Goal: Register for event/course

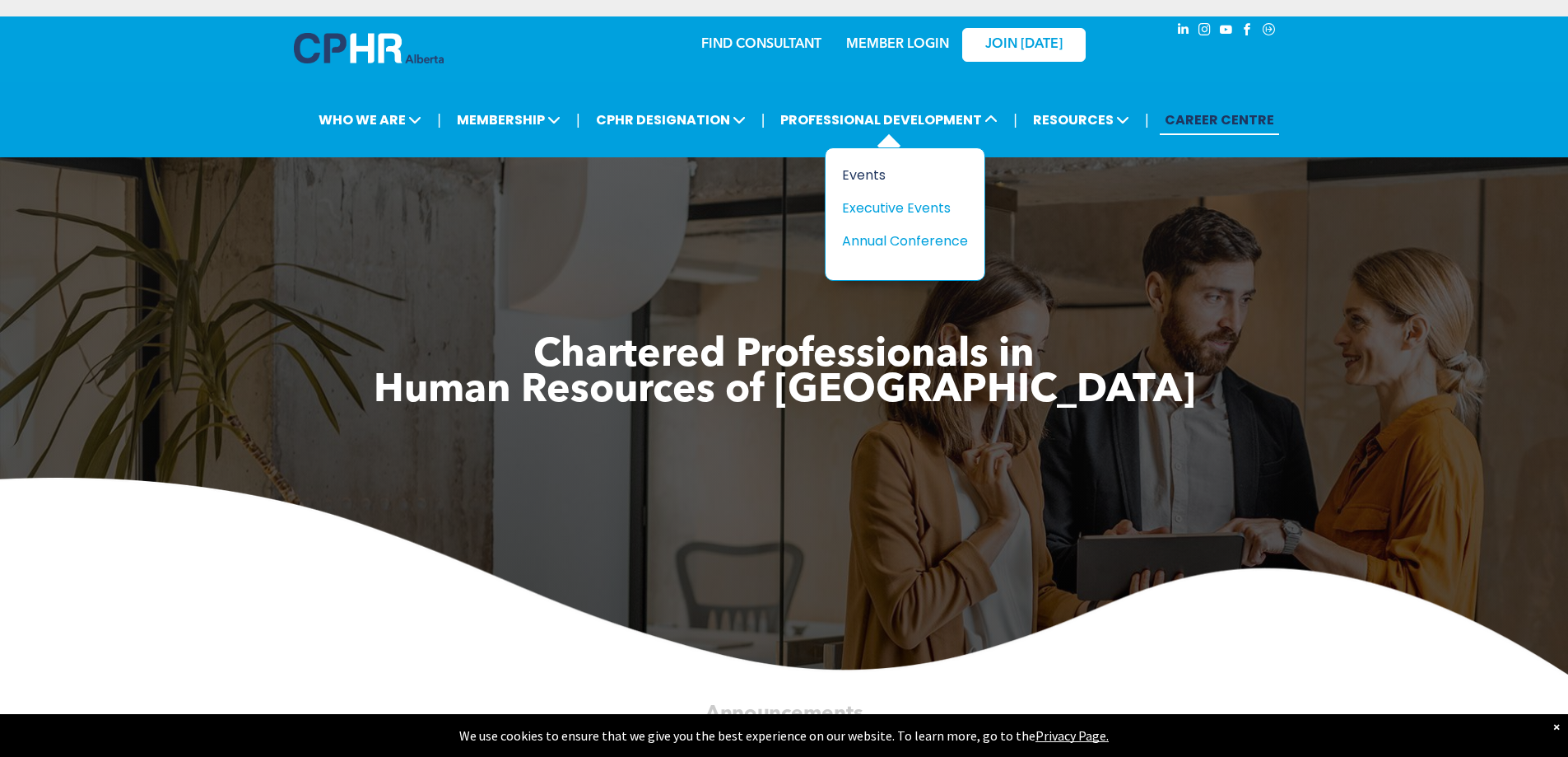
click at [875, 176] on div "Events" at bounding box center [899, 175] width 113 height 21
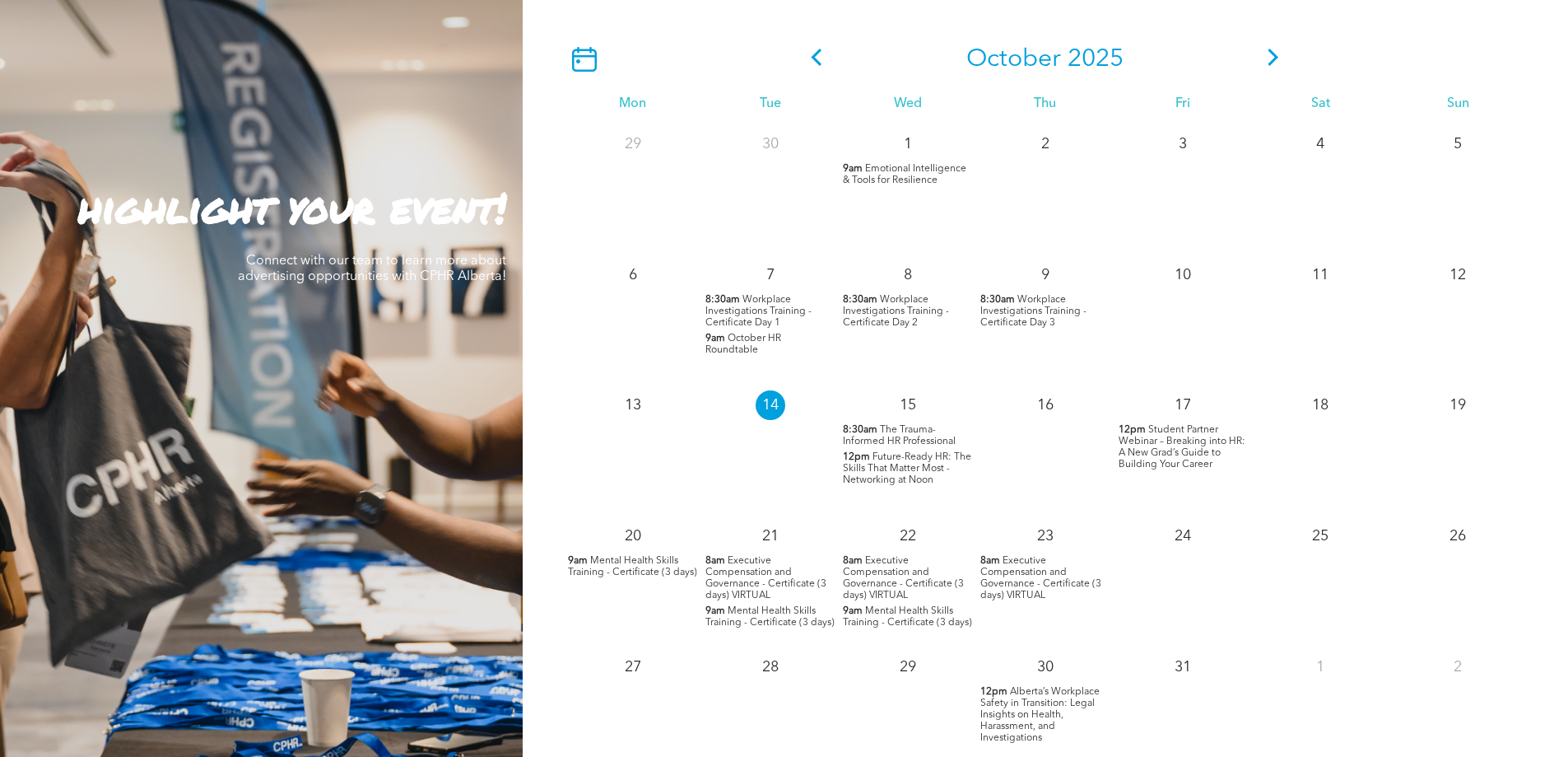
scroll to position [1483, 0]
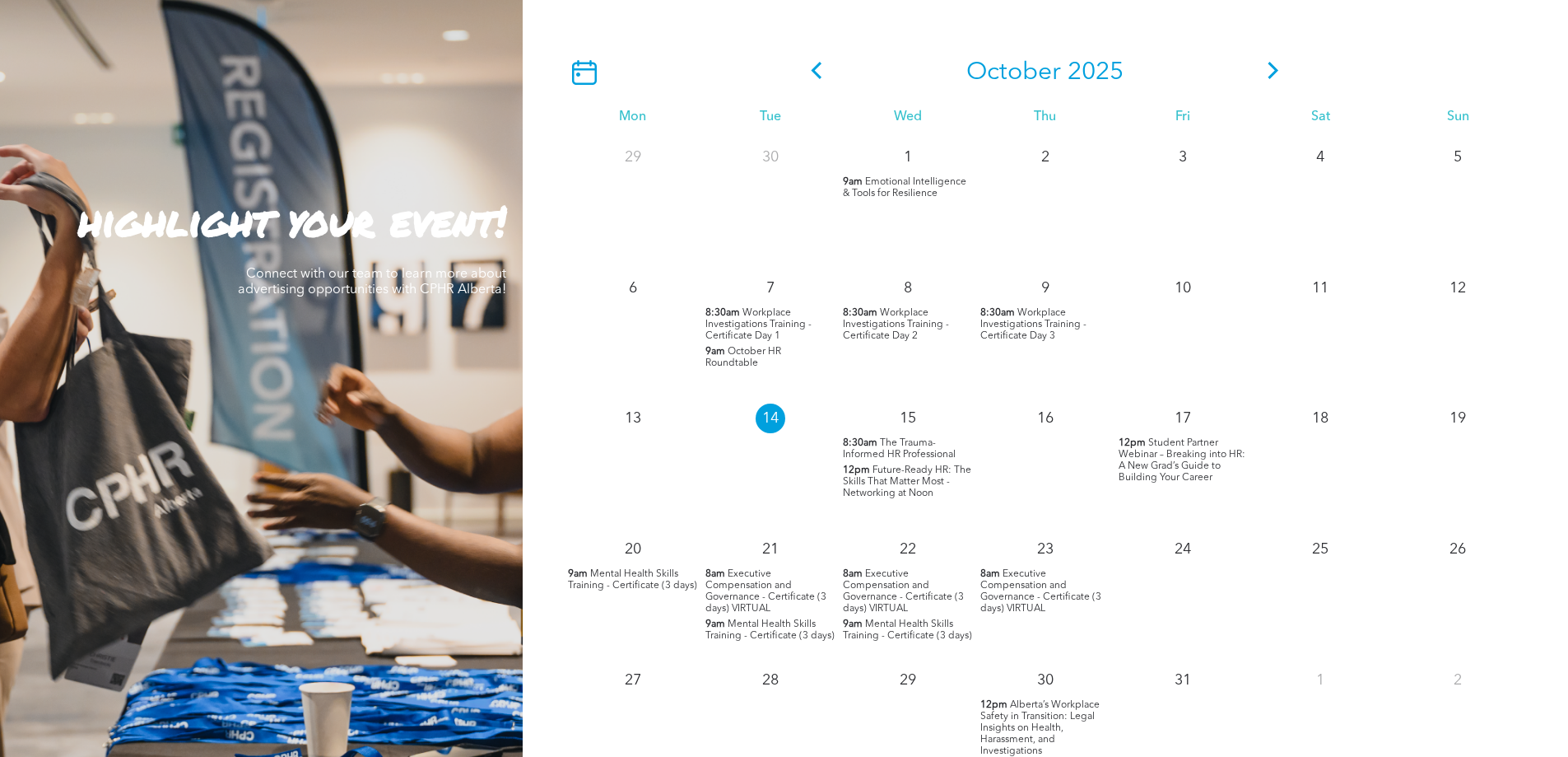
click at [905, 195] on span "Emotional Intelligence & Tools for Resilience" at bounding box center [905, 187] width 124 height 22
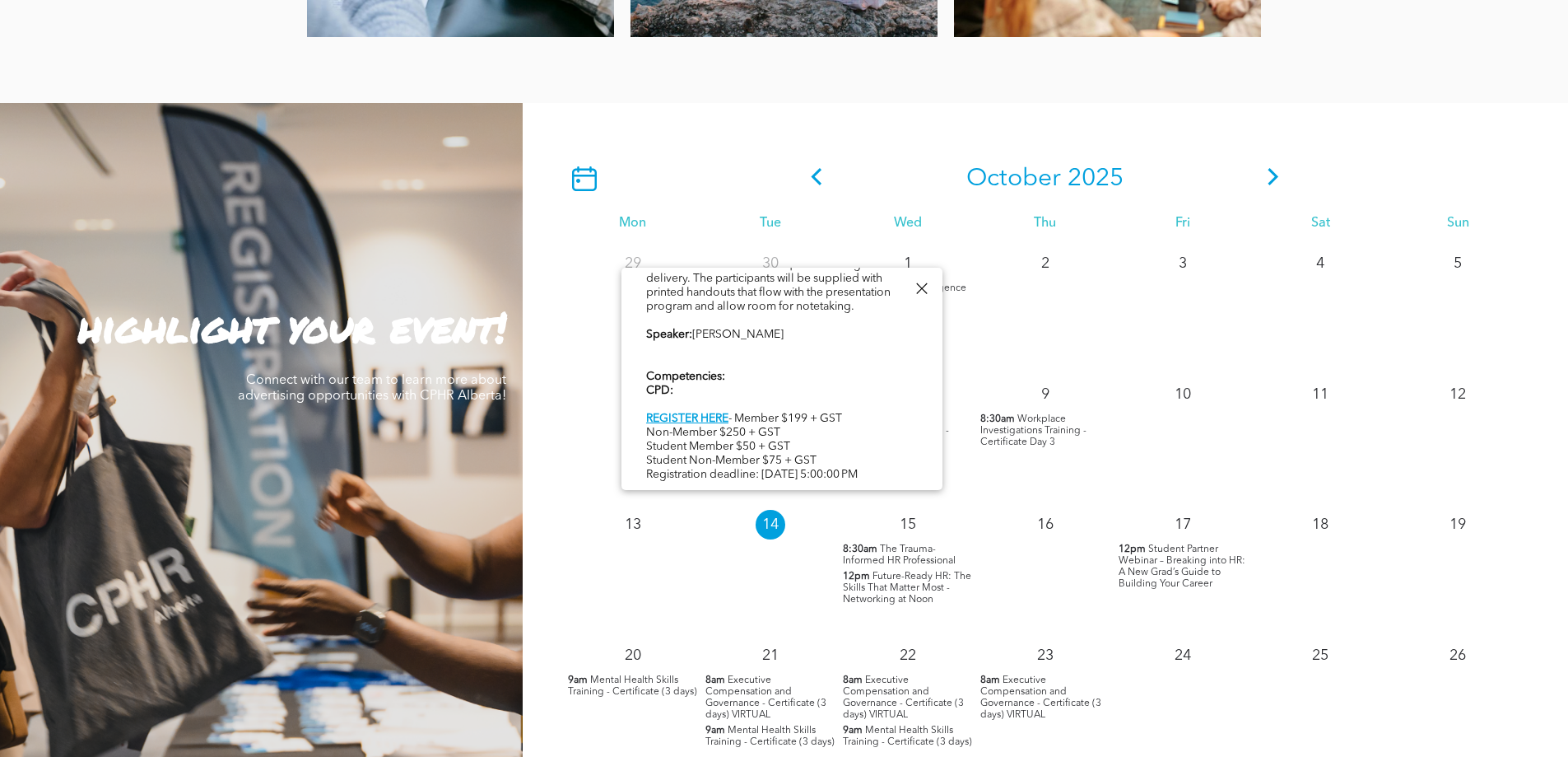
scroll to position [1317, 0]
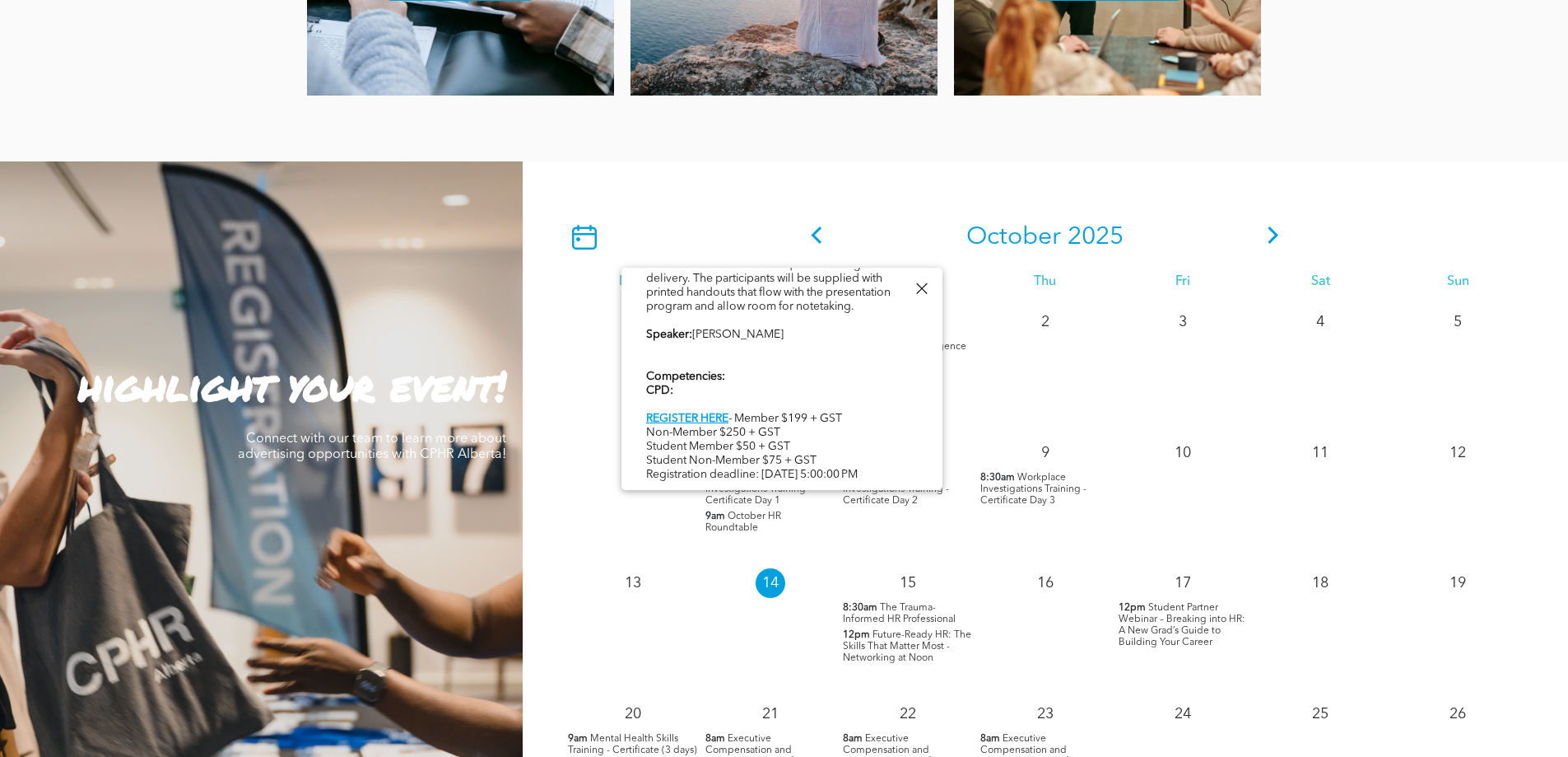
click at [917, 286] on div at bounding box center [922, 288] width 23 height 23
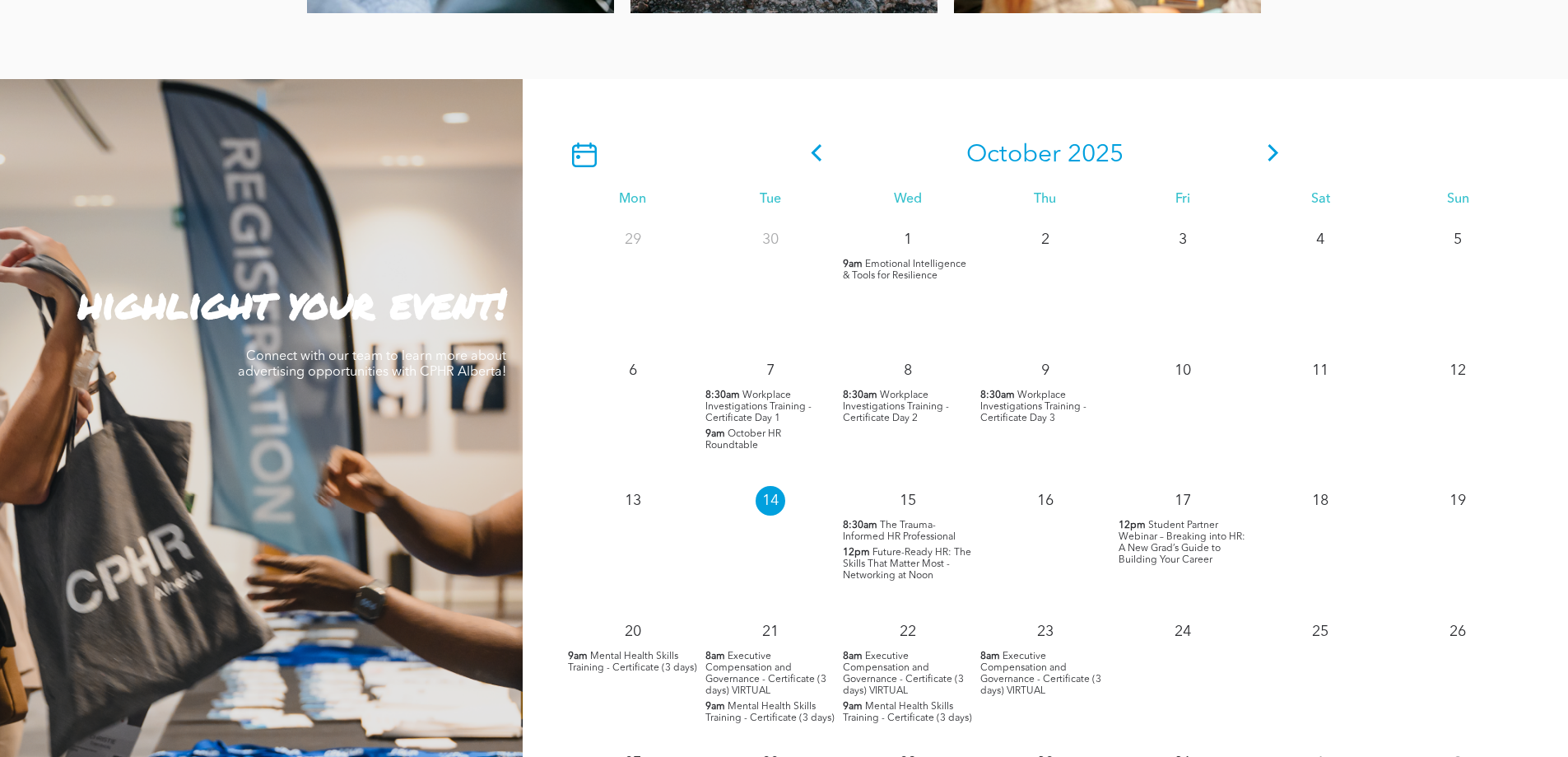
scroll to position [1483, 0]
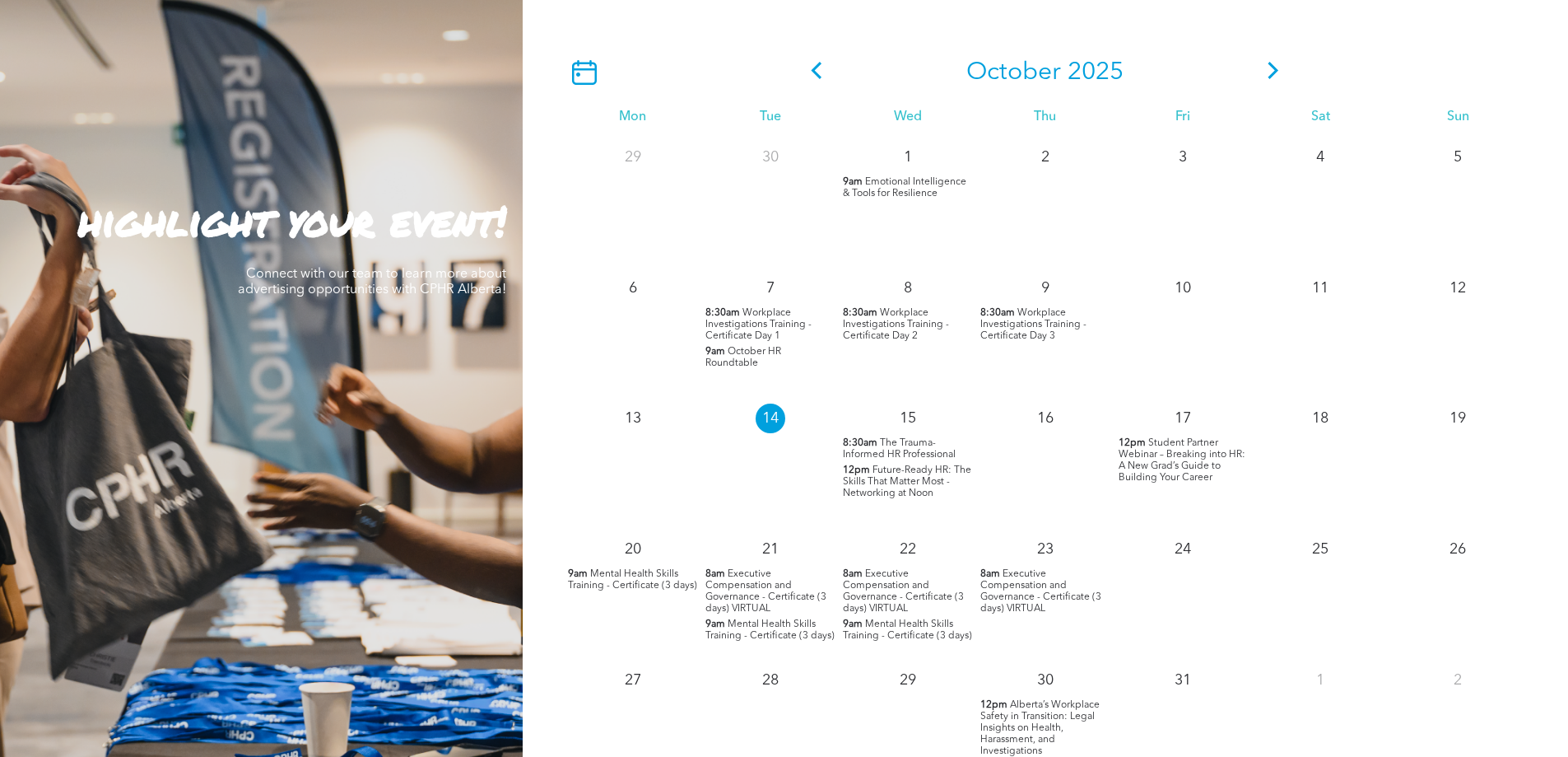
click at [730, 321] on span "Workplace Investigations Training - Certificate Day 1" at bounding box center [758, 325] width 106 height 33
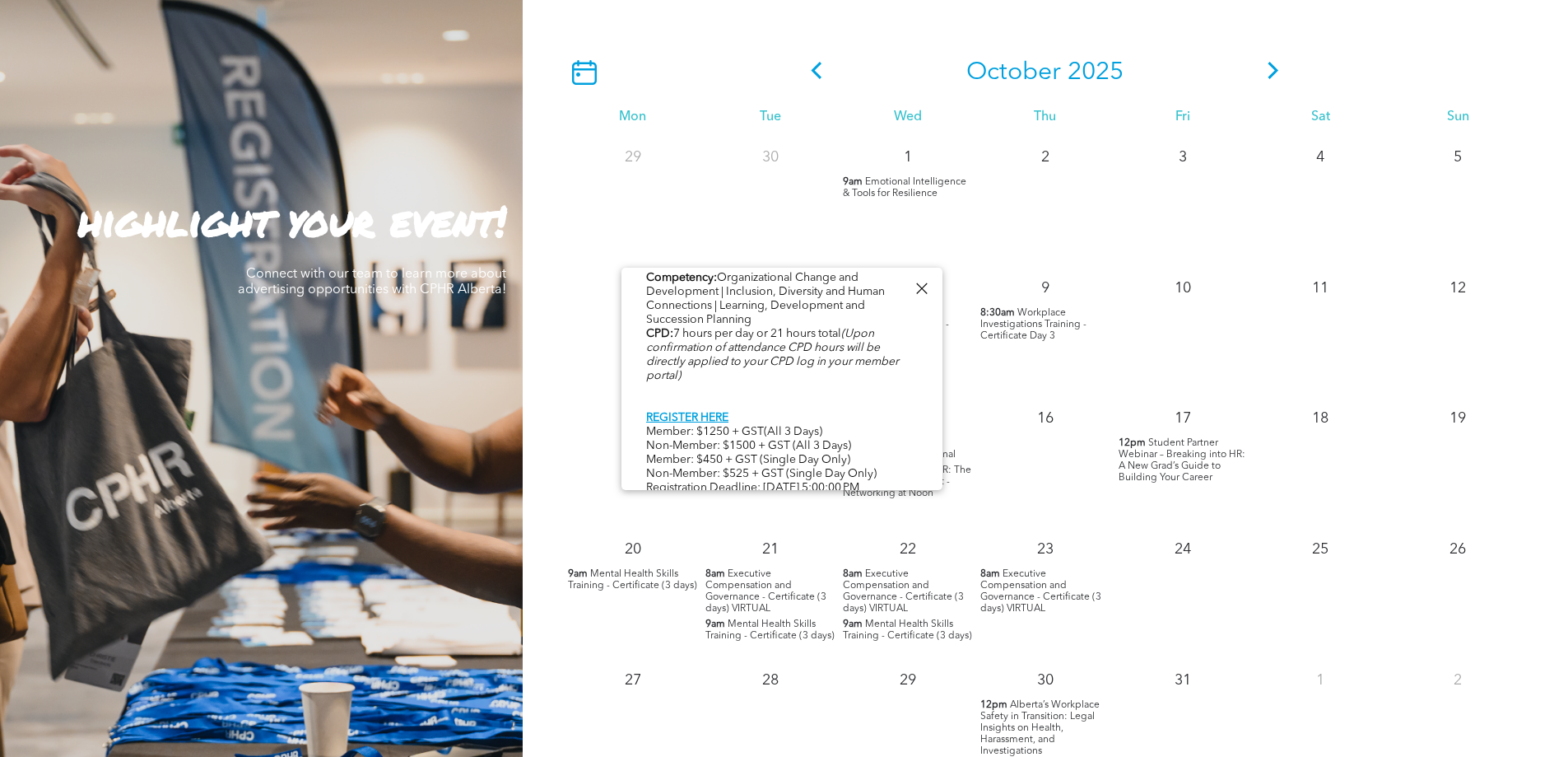
scroll to position [849, 0]
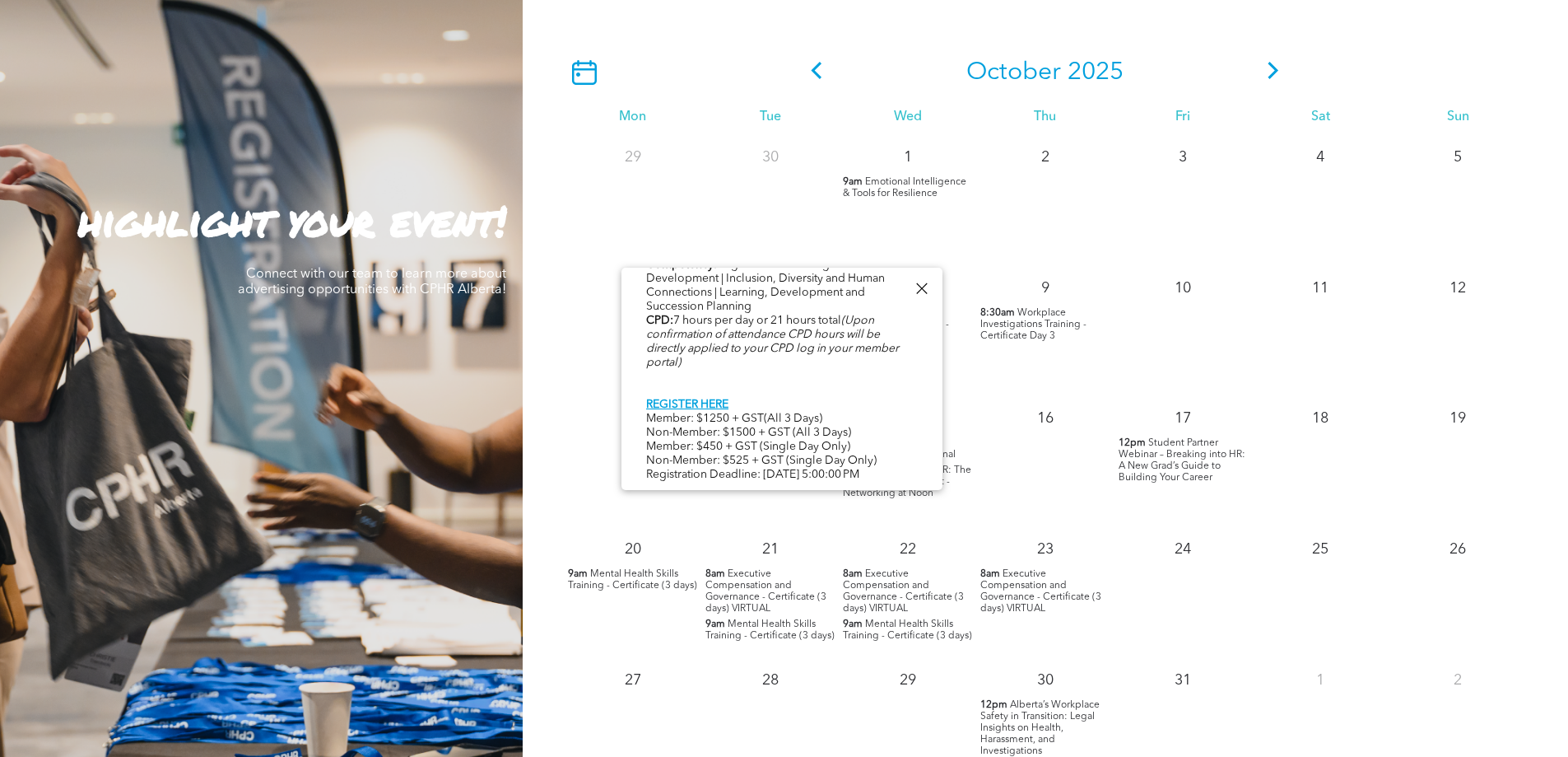
click at [926, 283] on div at bounding box center [922, 288] width 23 height 23
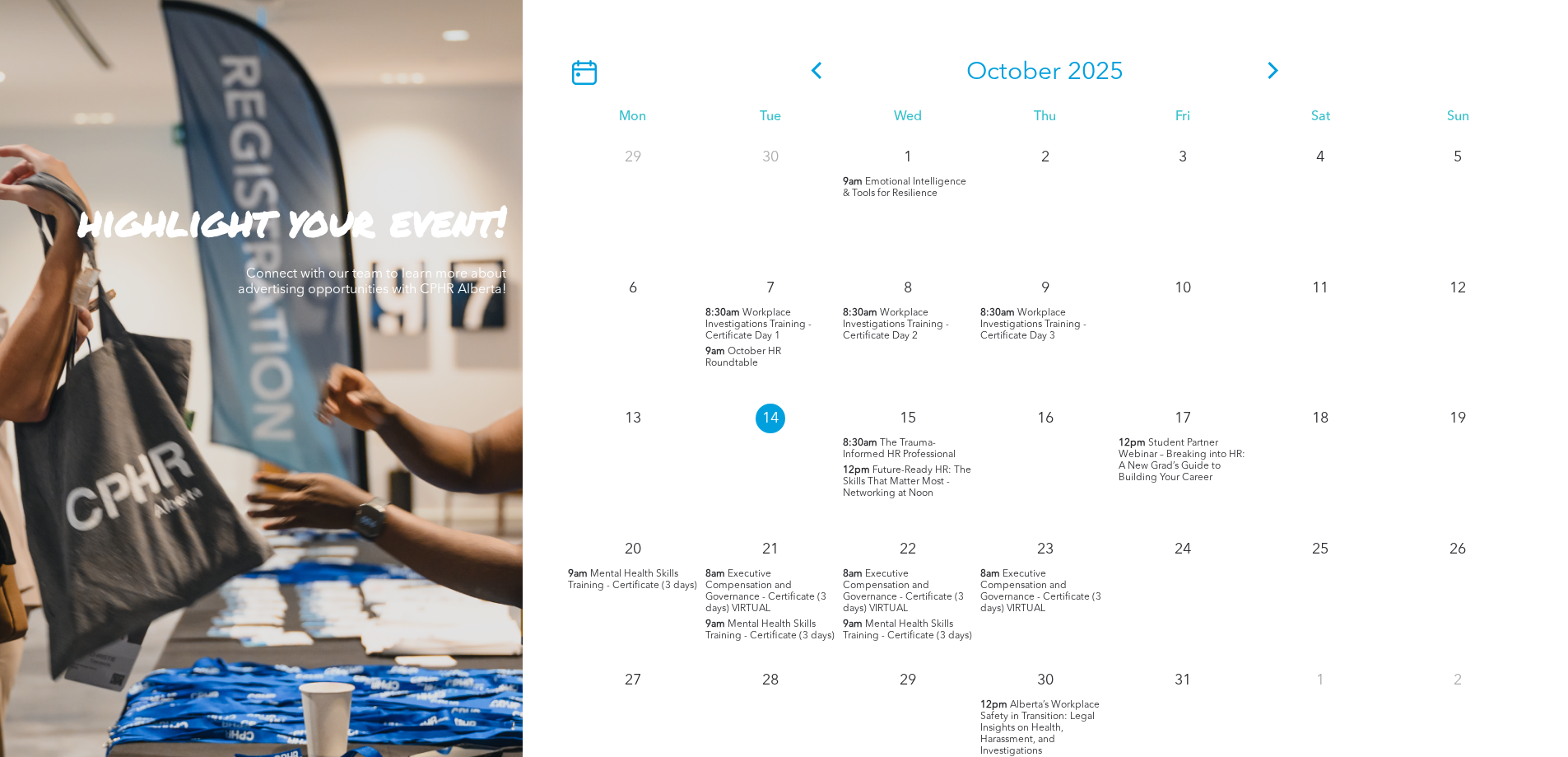
click at [900, 313] on span "Workplace Investigations Training - Certificate Day 2" at bounding box center [896, 325] width 106 height 33
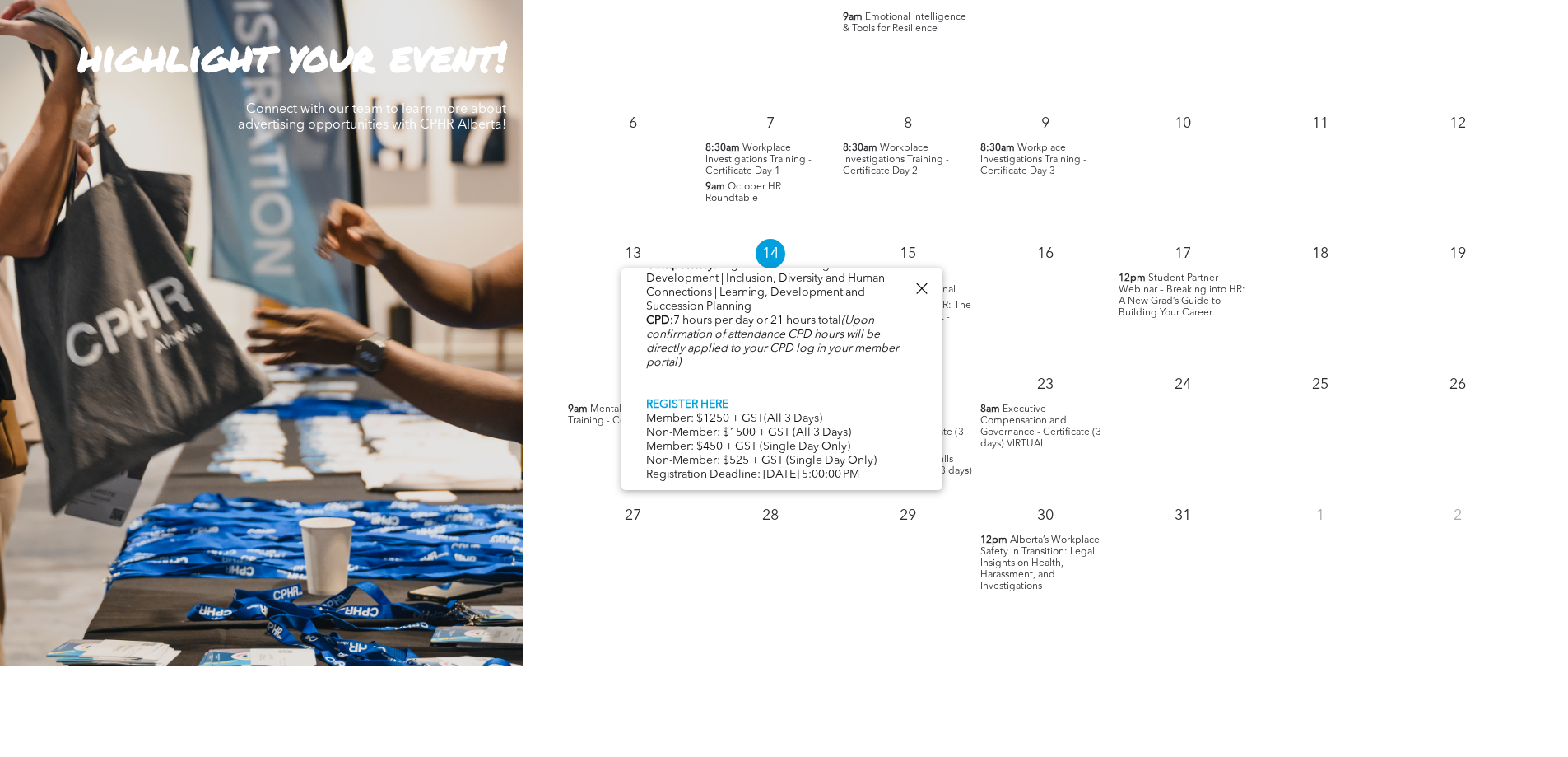
scroll to position [871, 0]
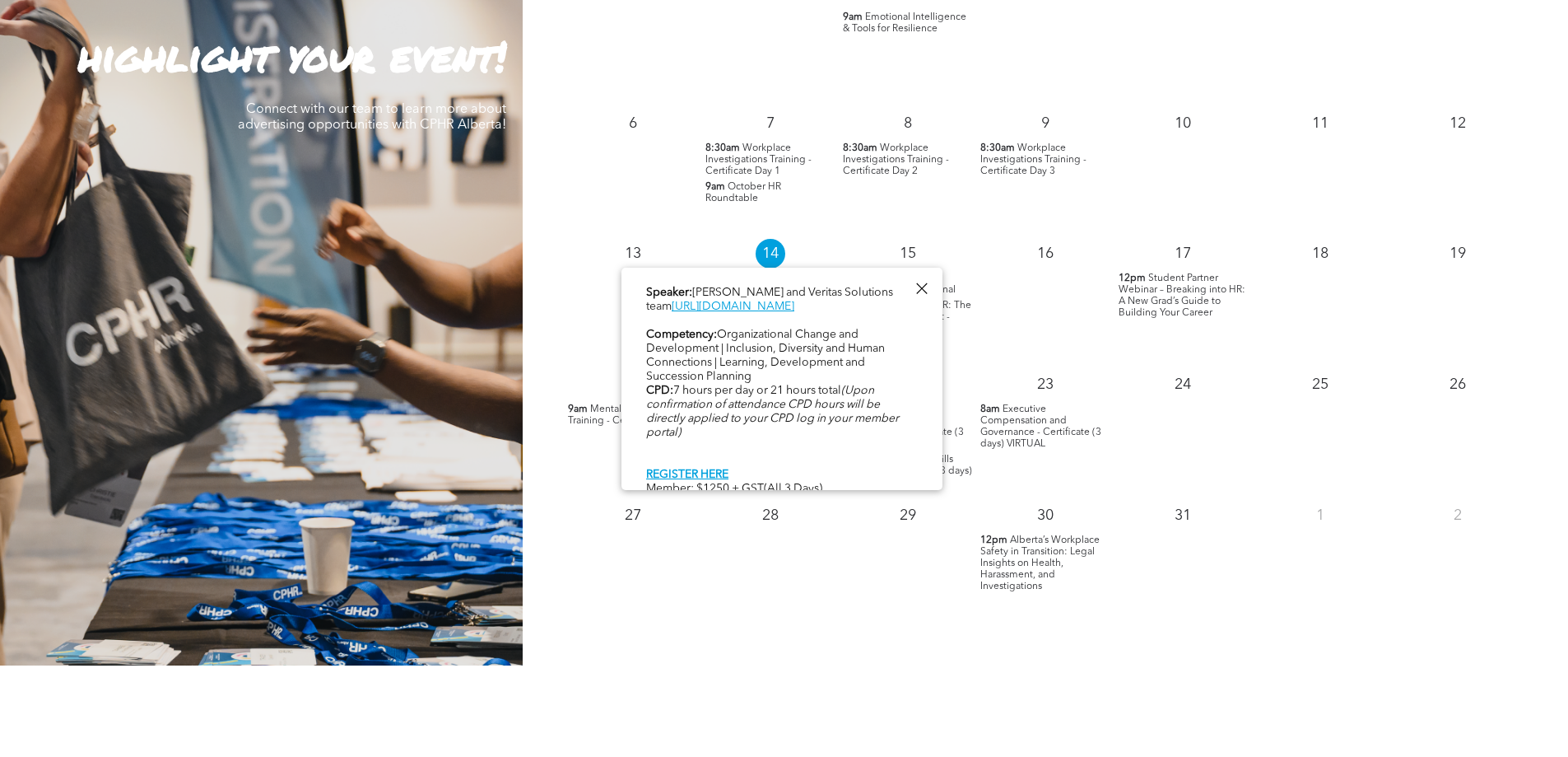
click at [1016, 180] on div "9 8:30am Workplace Investigations Training - Certificate Day 3" at bounding box center [1045, 167] width 138 height 131
click at [1014, 164] on span "Workplace Investigations Training - Certificate Day 3" at bounding box center [1033, 159] width 106 height 33
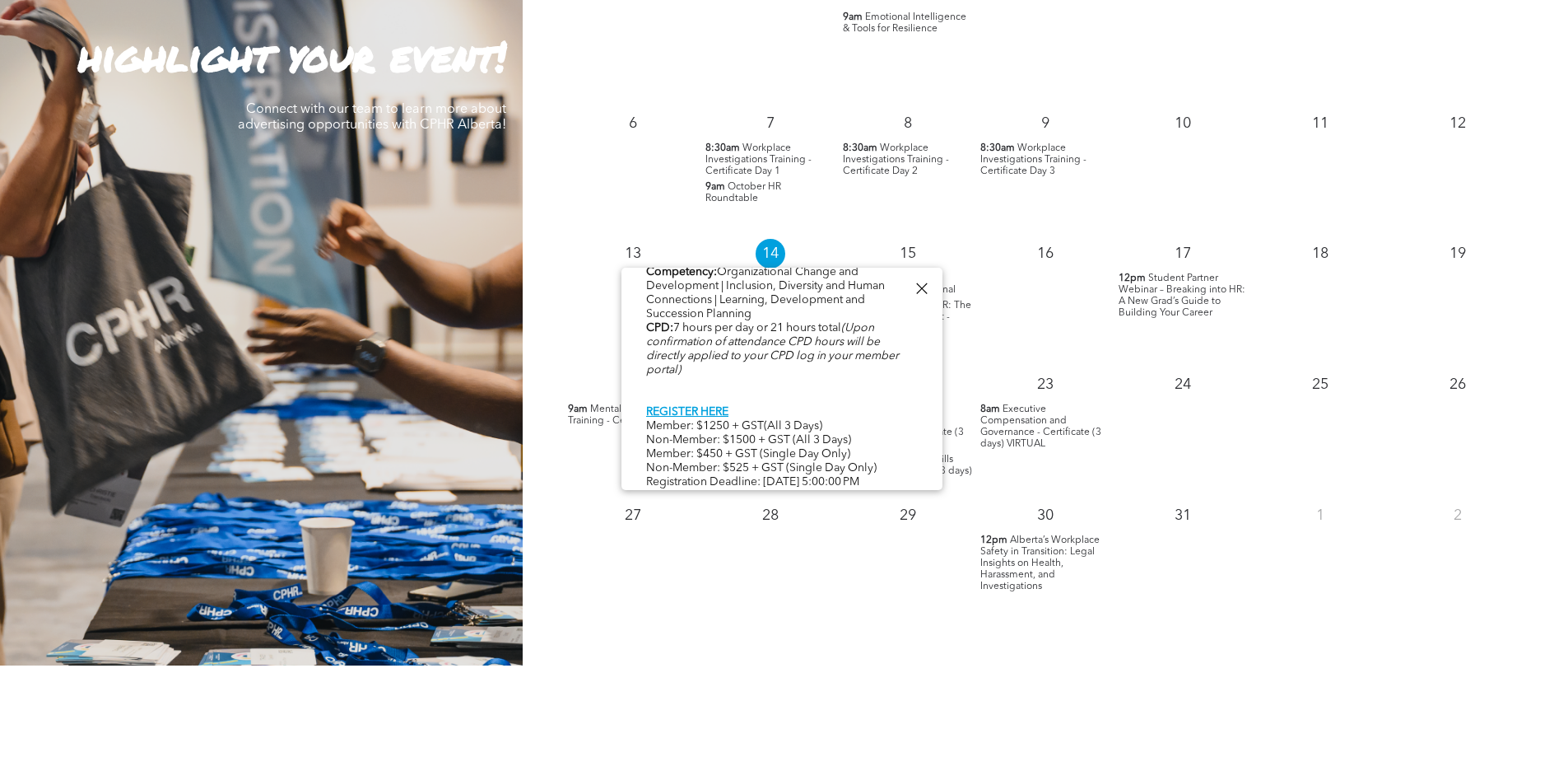
scroll to position [844, 0]
click at [925, 286] on div at bounding box center [922, 288] width 23 height 23
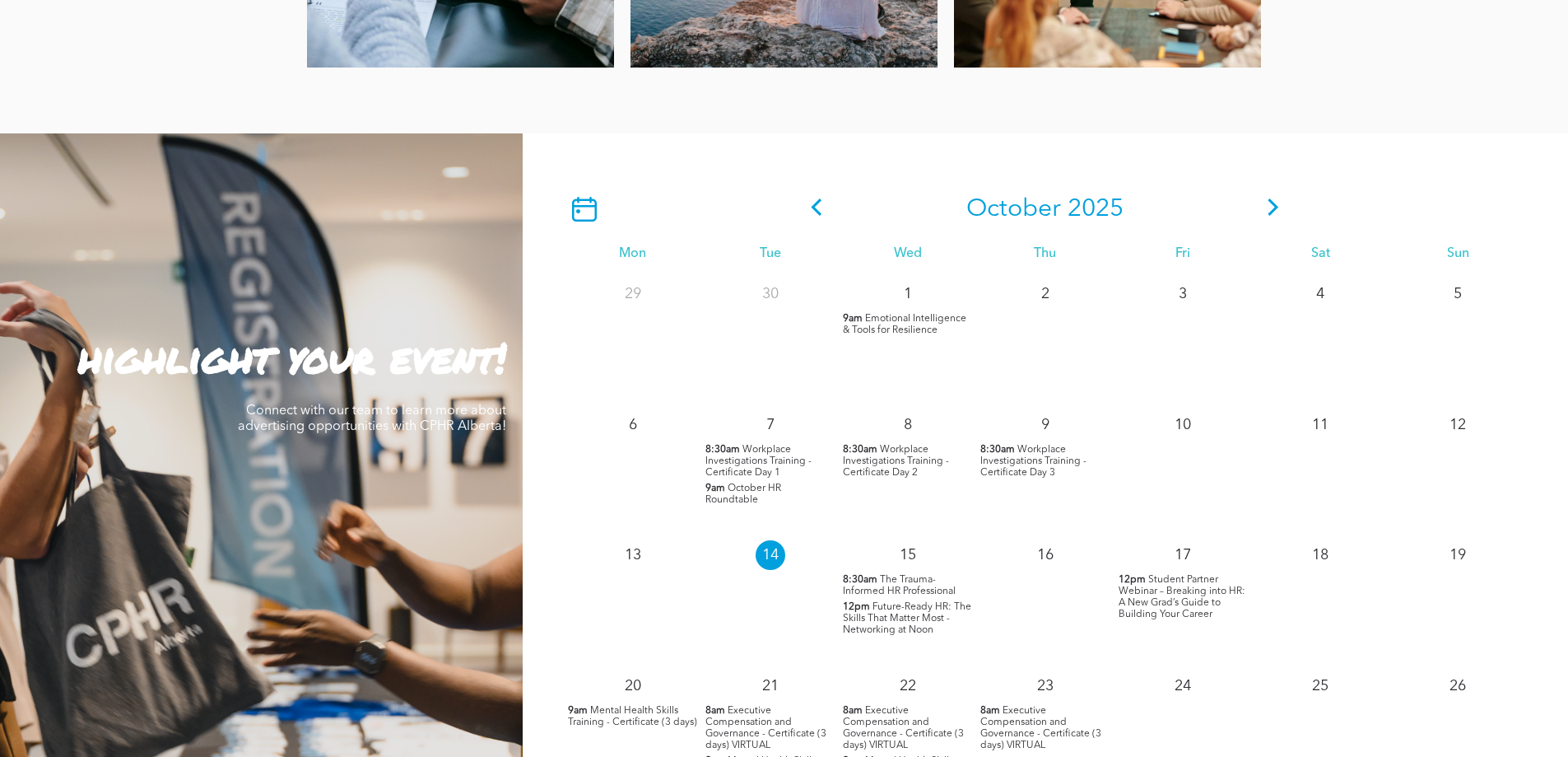
scroll to position [1317, 0]
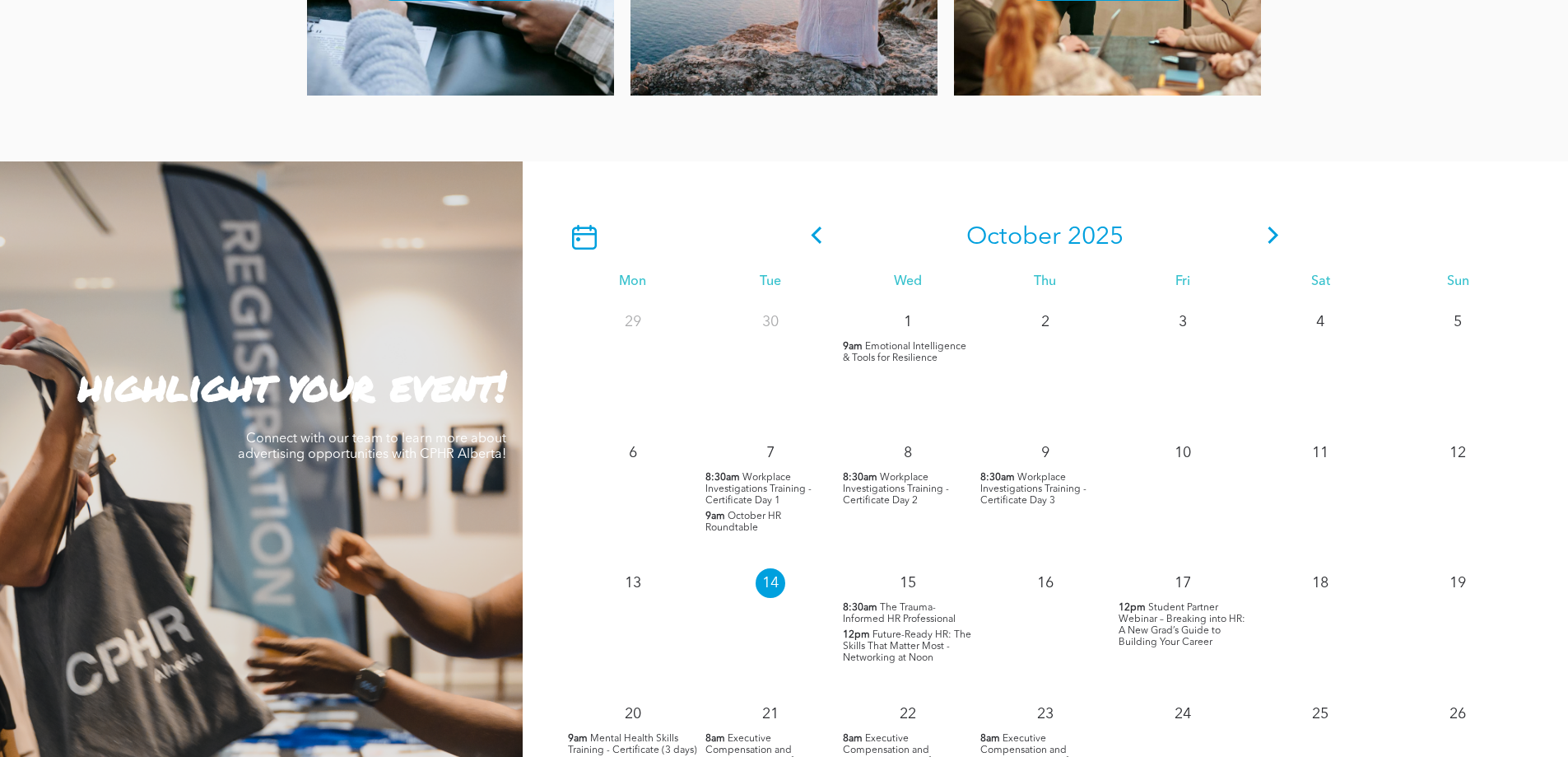
click at [1277, 232] on icon at bounding box center [1274, 235] width 25 height 17
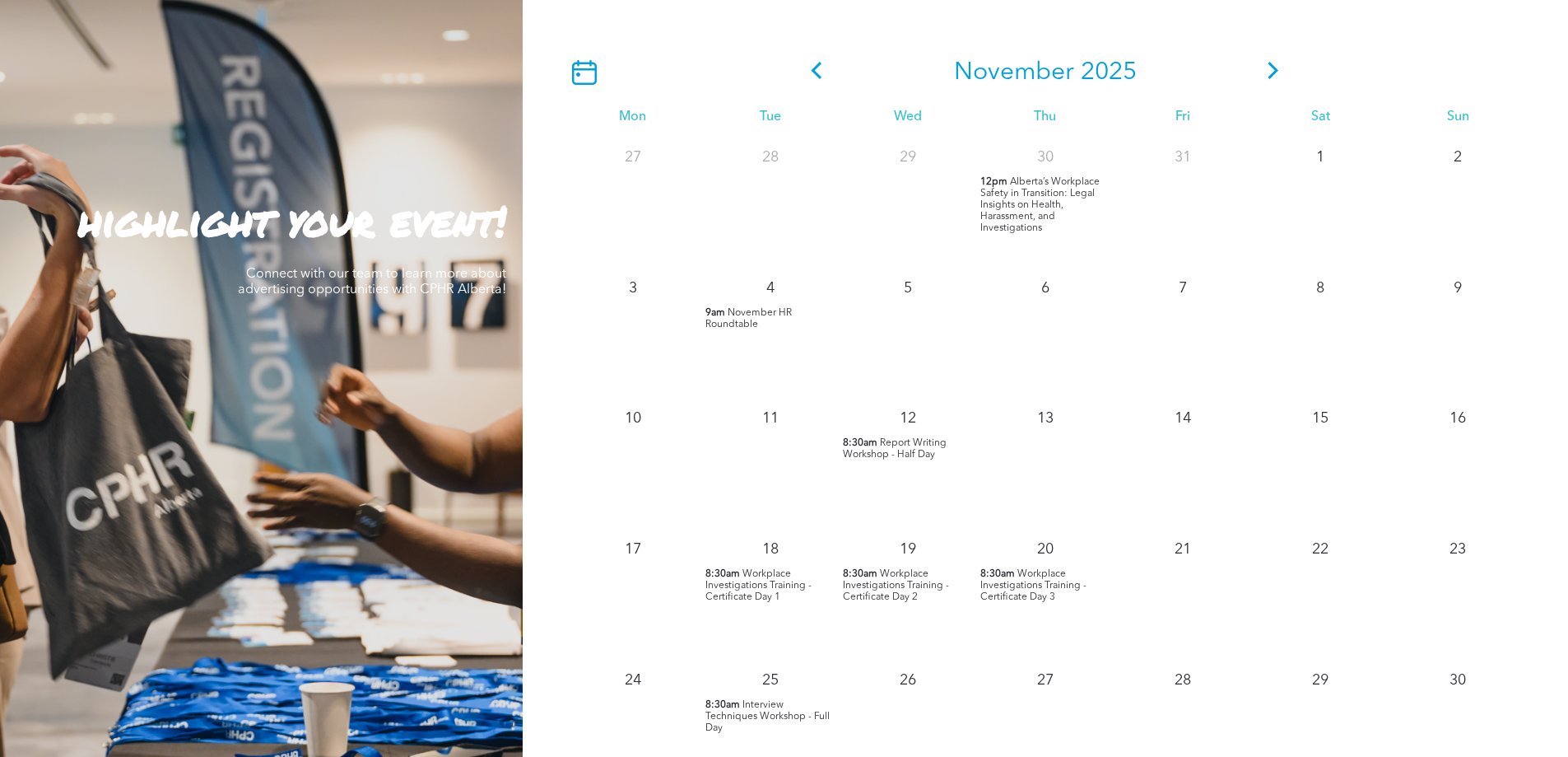
scroll to position [1565, 0]
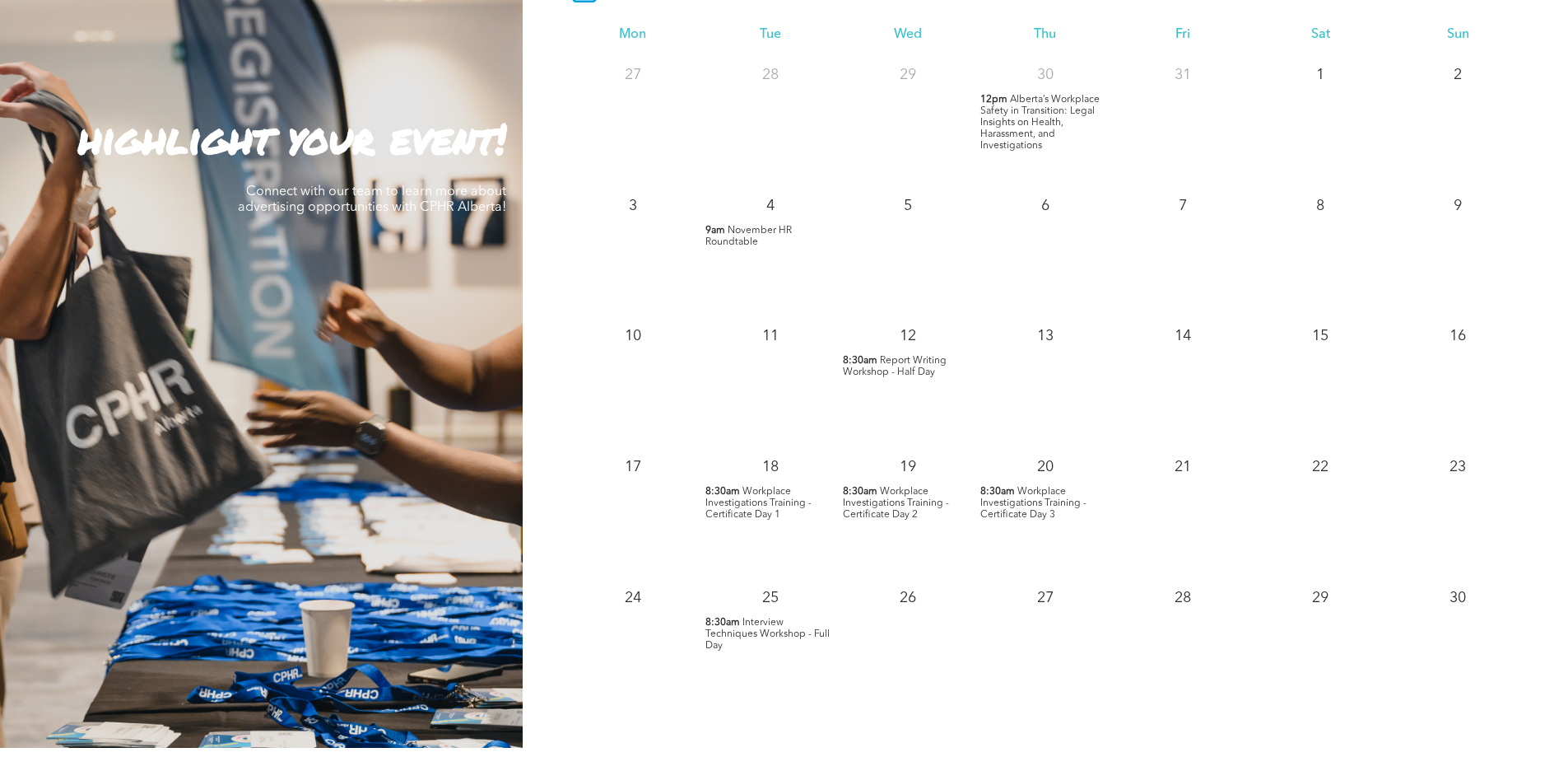
click at [735, 236] on span "November HR Roundtable" at bounding box center [749, 236] width 87 height 22
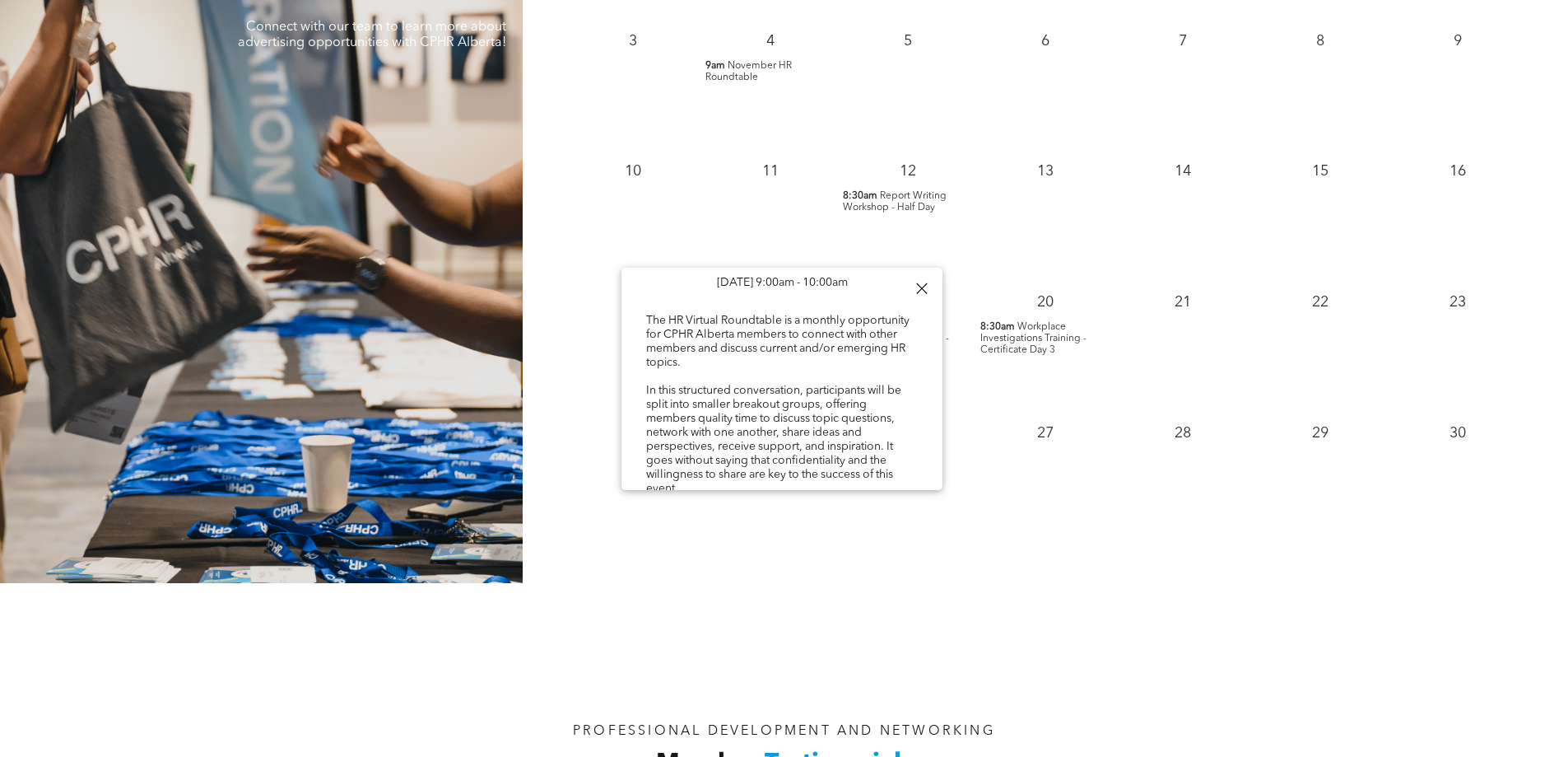
scroll to position [0, 0]
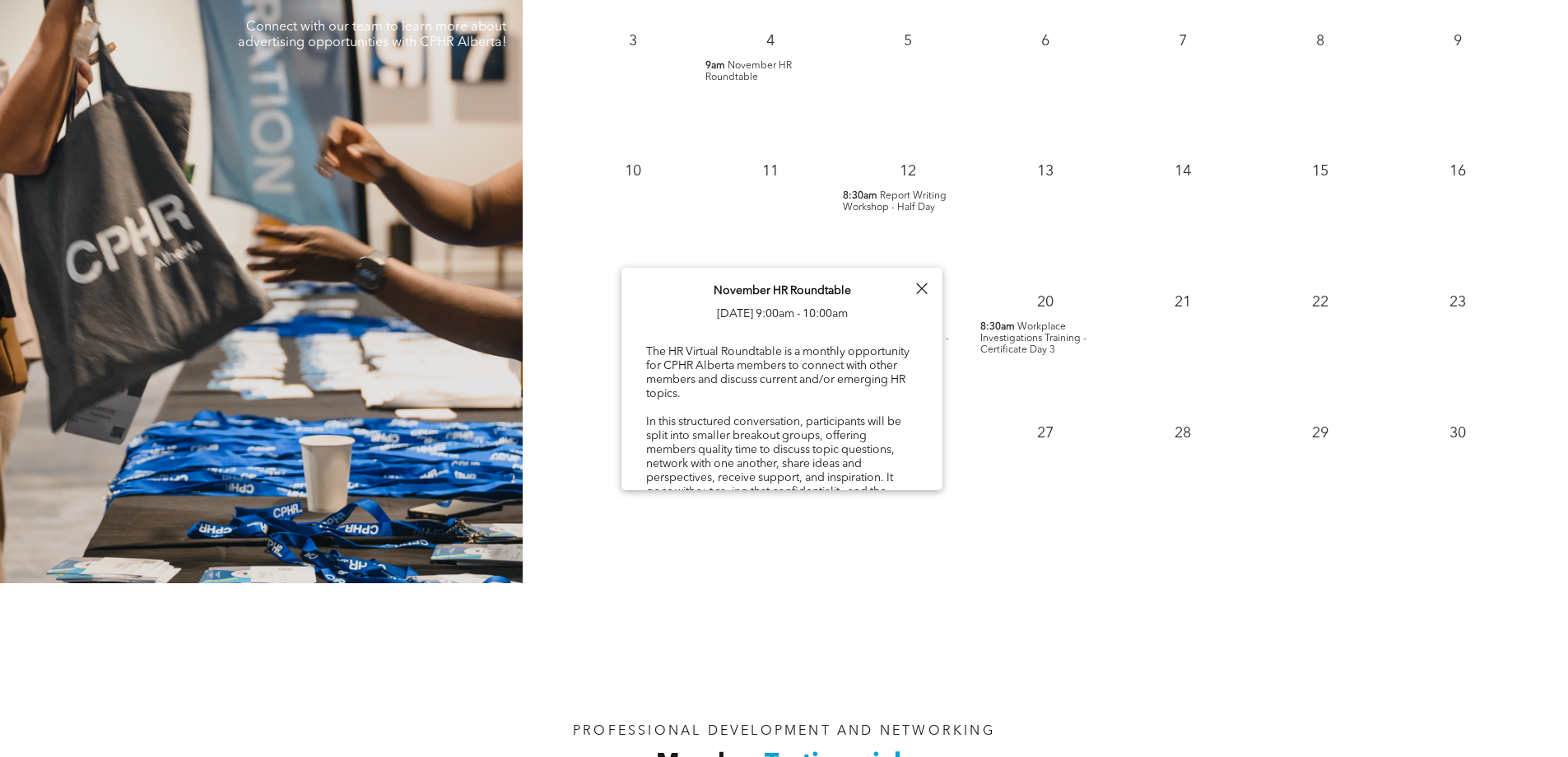
click at [923, 282] on div at bounding box center [922, 288] width 23 height 23
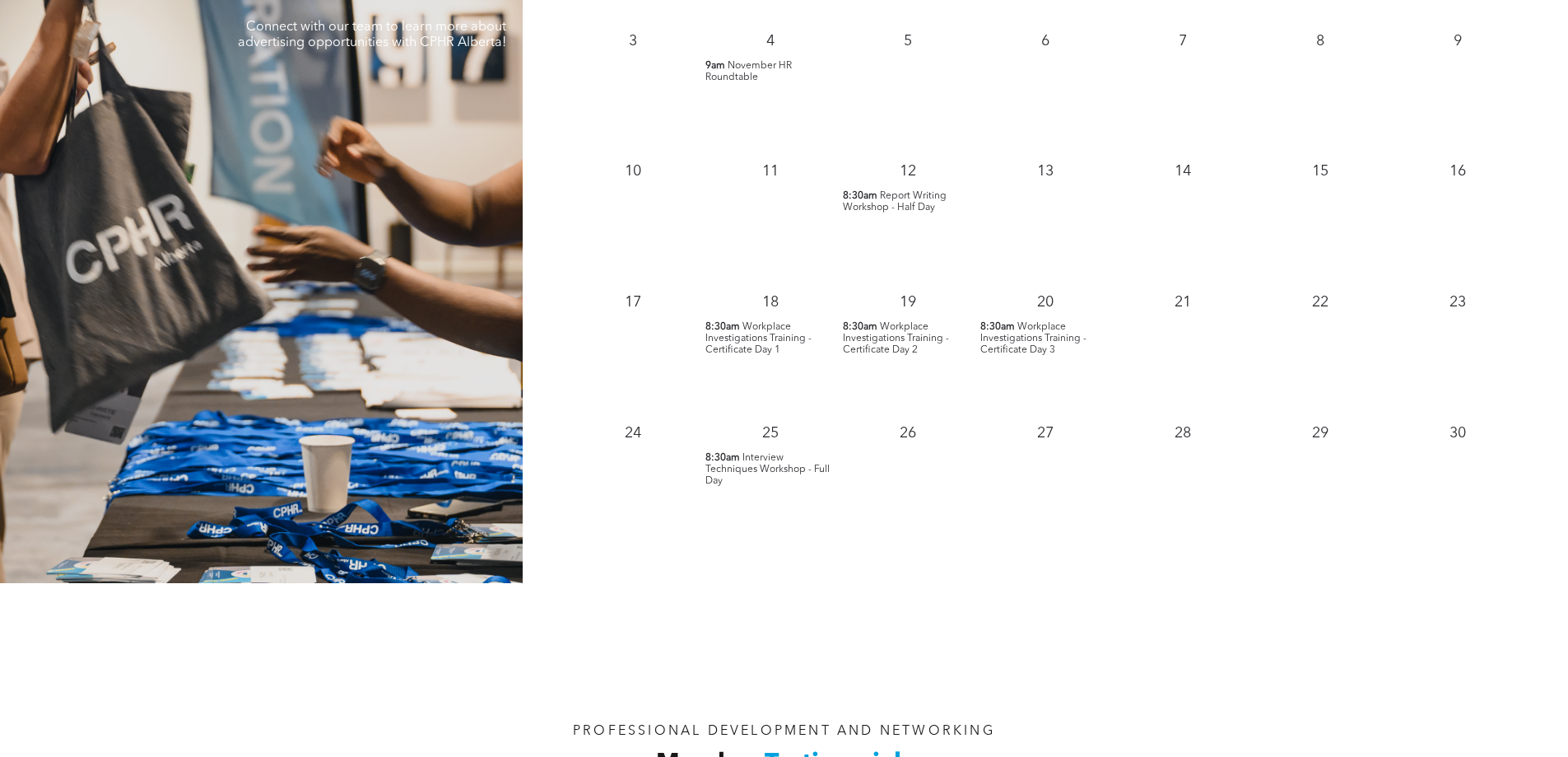
click at [1139, 611] on div "PROFESSIONAL DEVELOPMENT AND NETWORKING Member Testimonials" at bounding box center [784, 696] width 1568 height 227
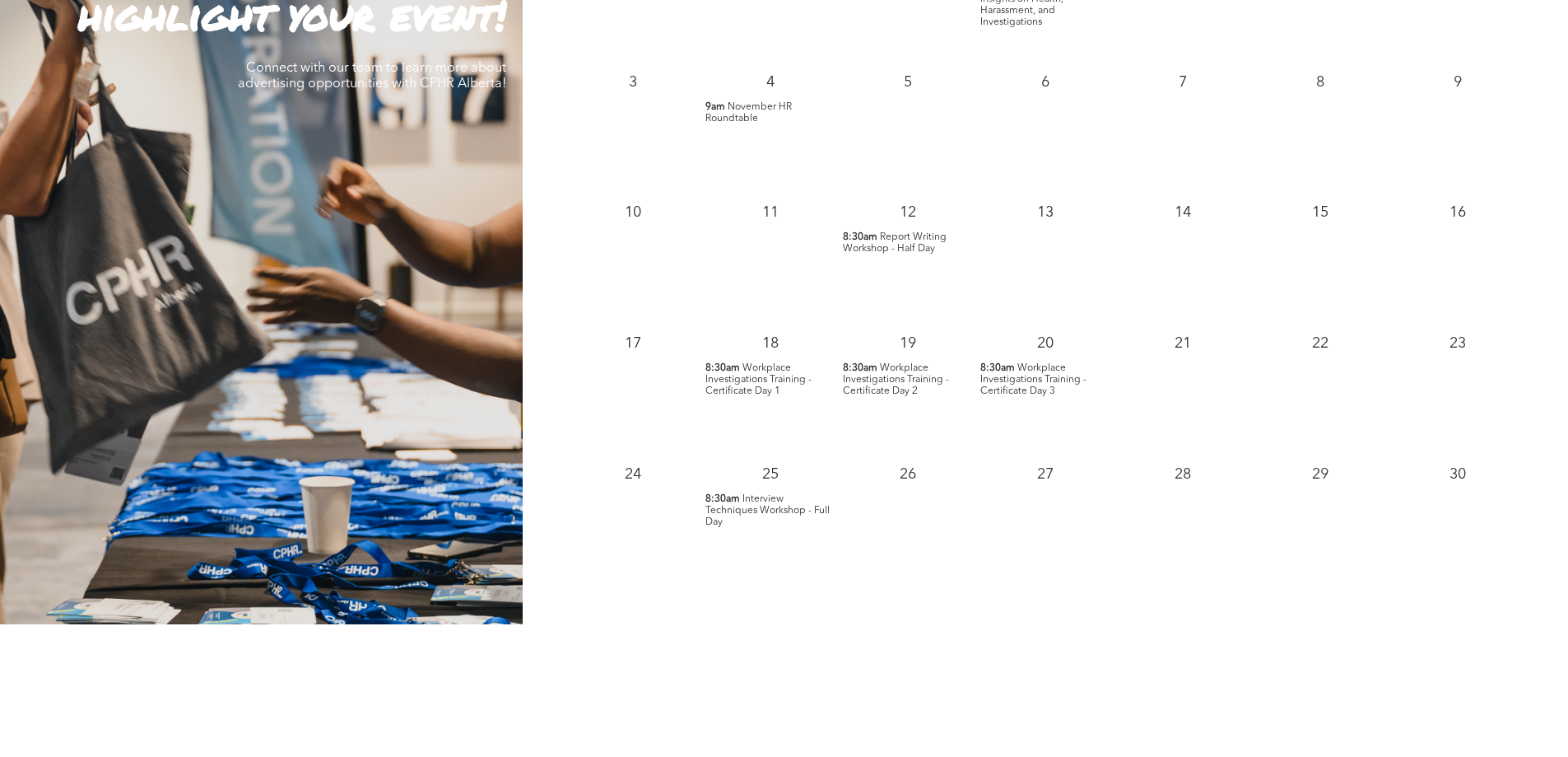
scroll to position [1647, 0]
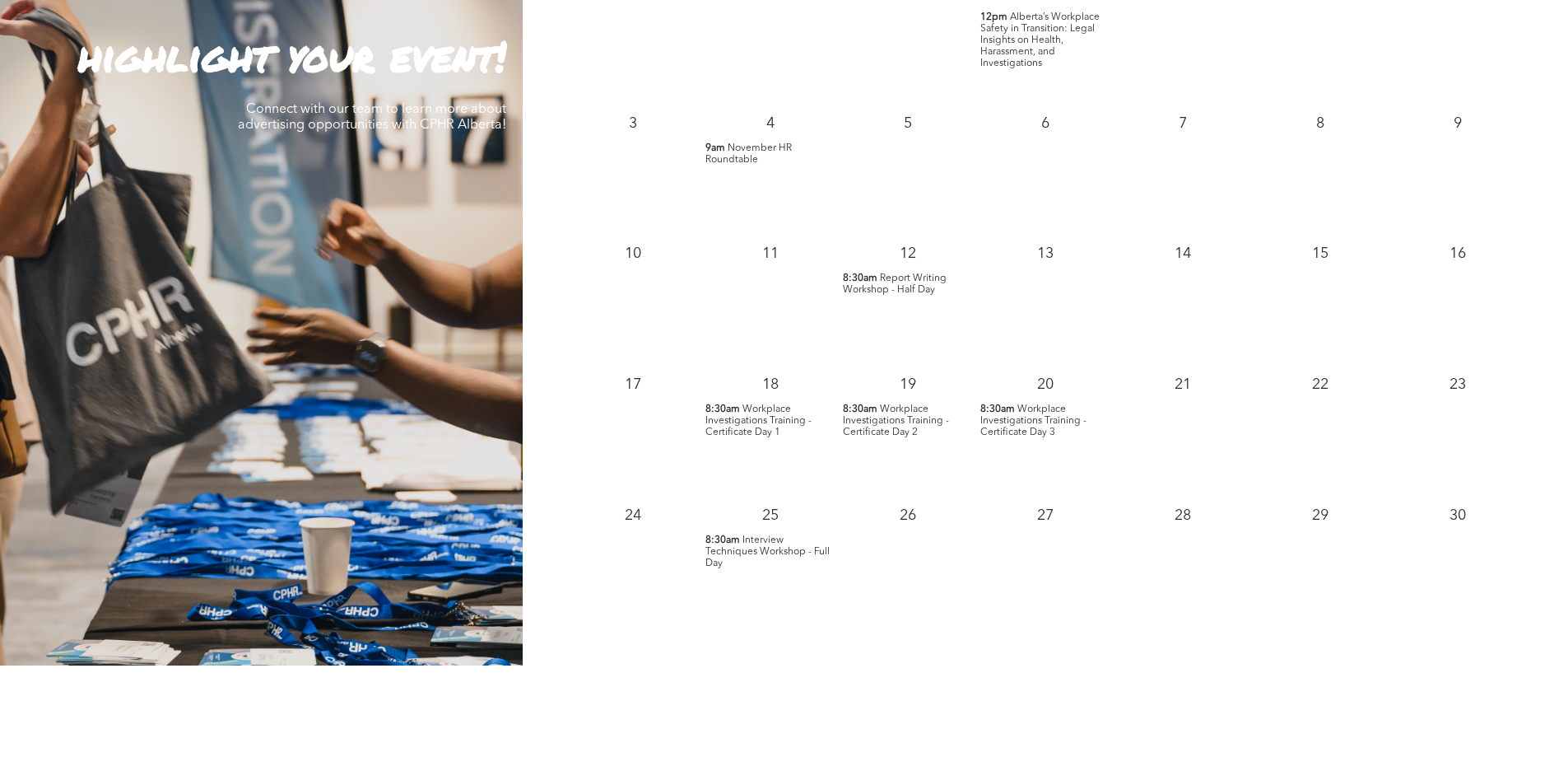
click at [749, 146] on span "November HR Roundtable" at bounding box center [749, 153] width 87 height 22
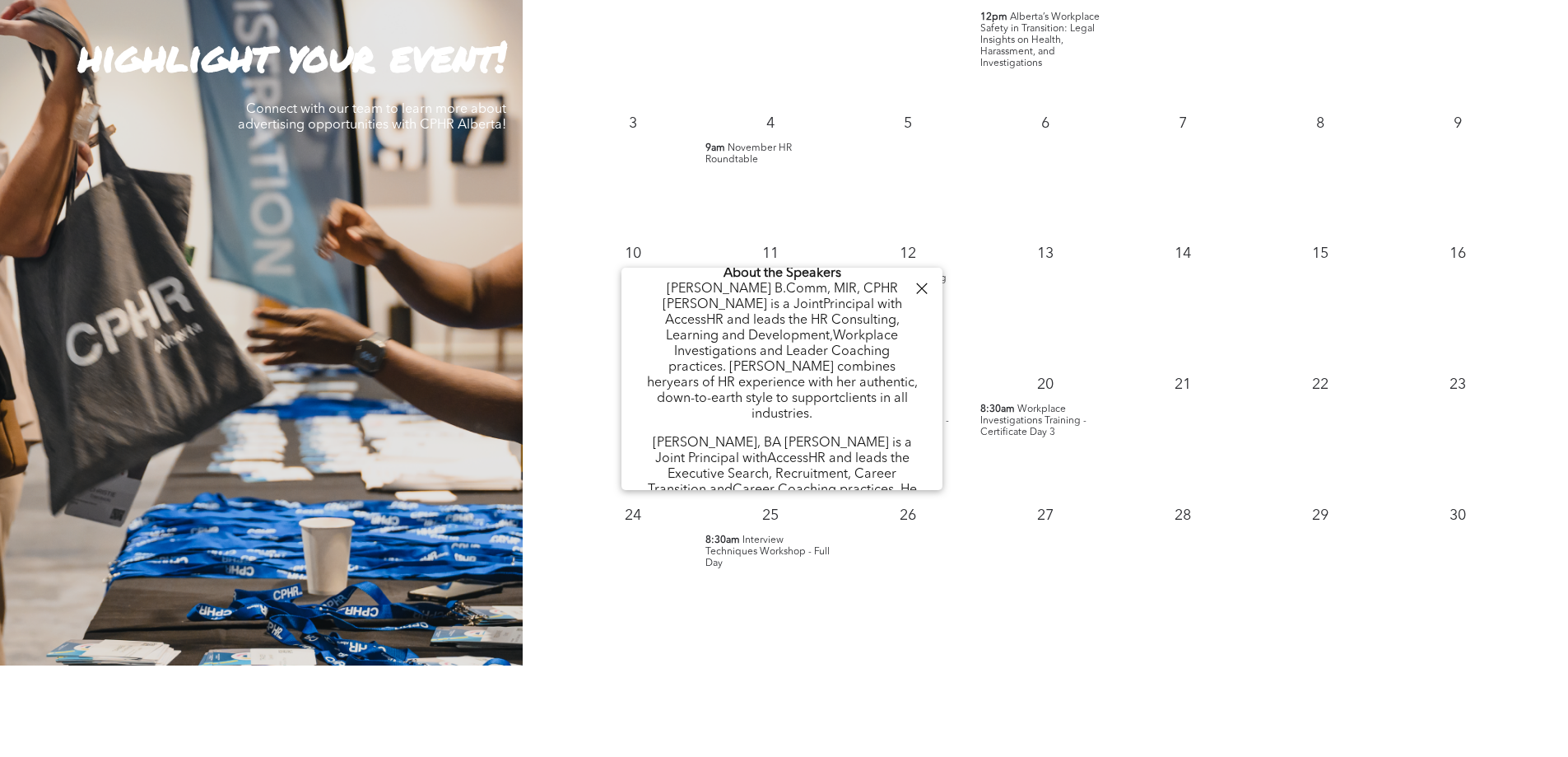
scroll to position [731, 0]
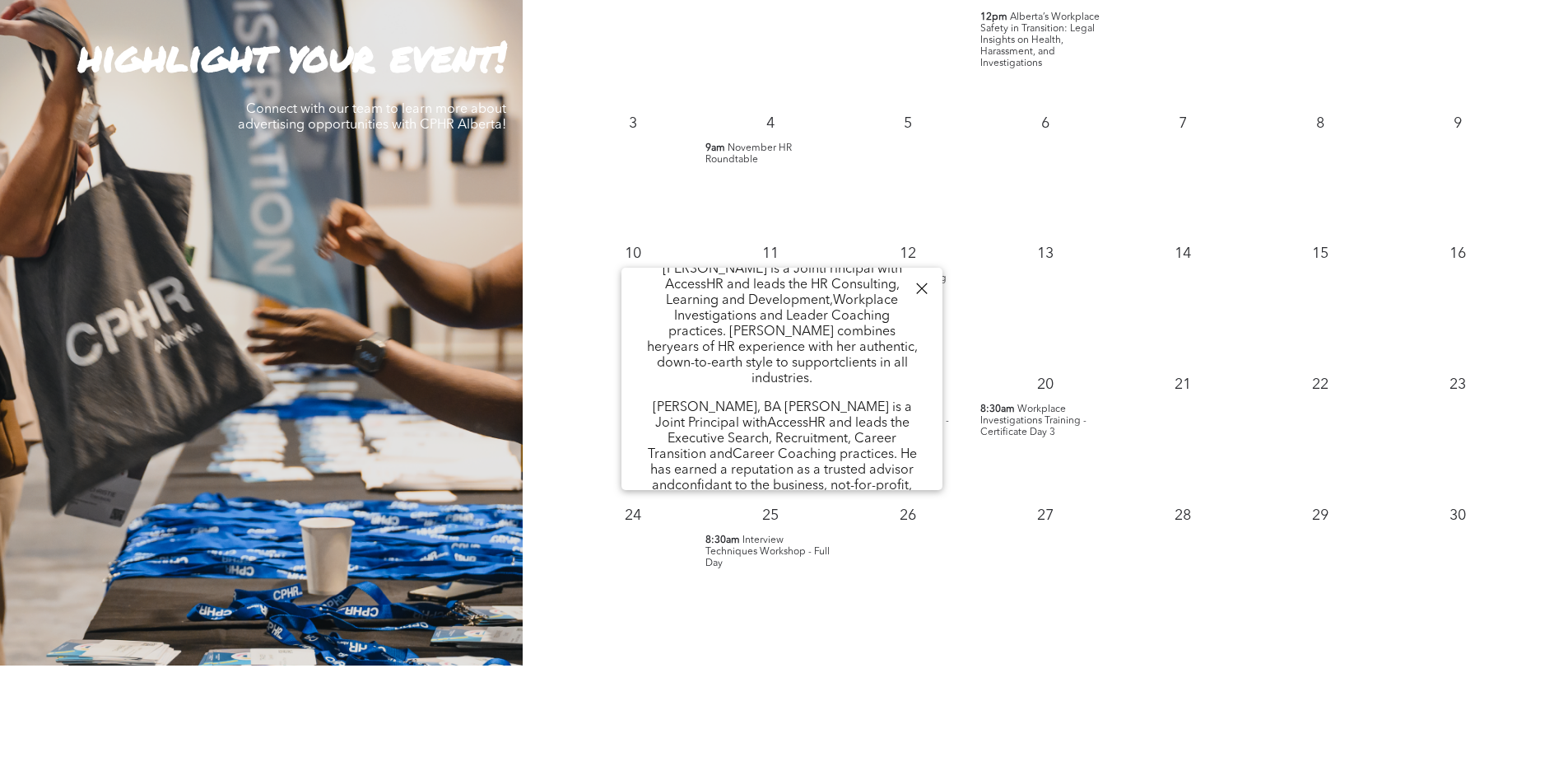
click at [915, 288] on div at bounding box center [922, 288] width 23 height 23
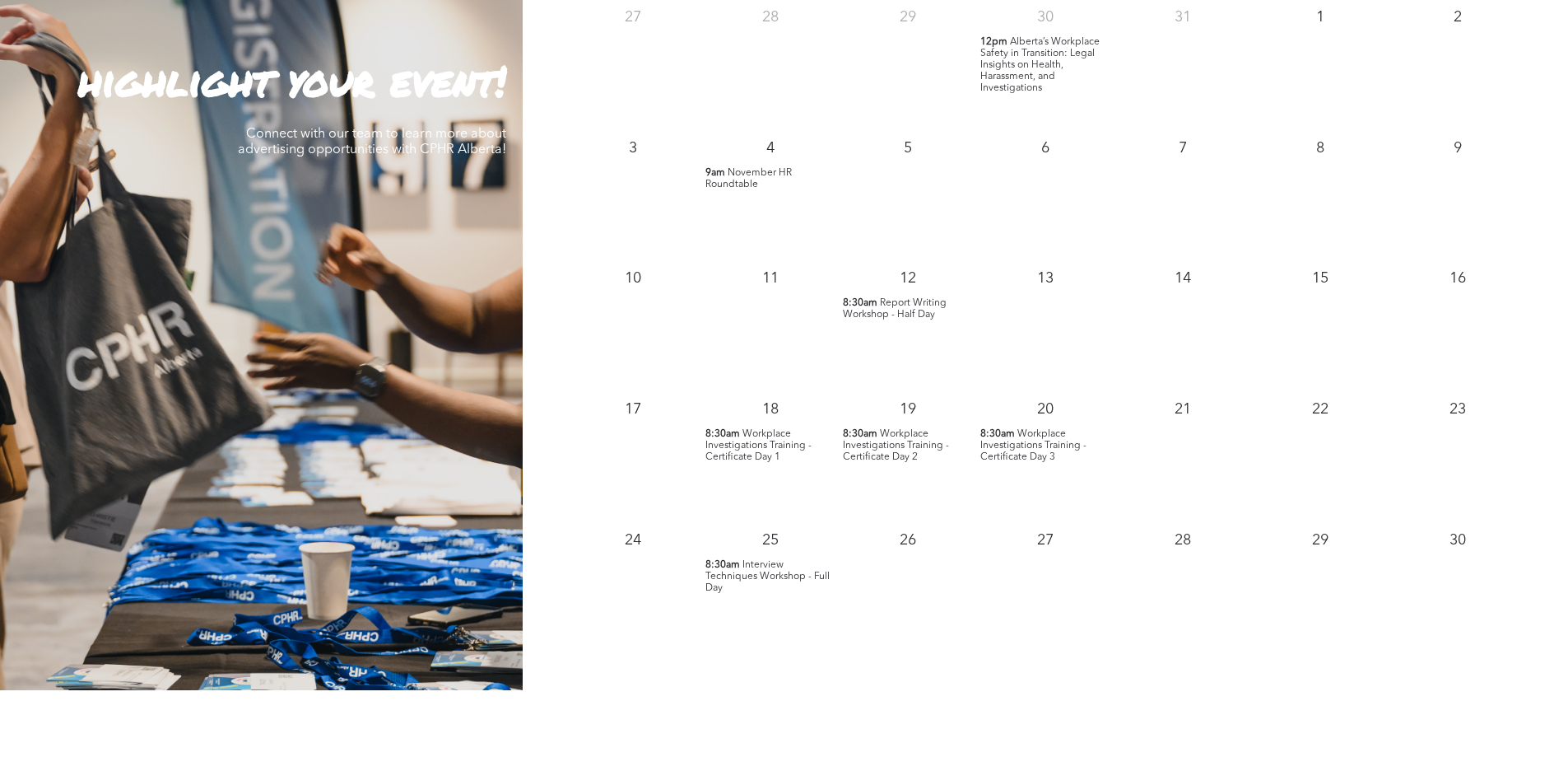
scroll to position [1647, 0]
